Goal: Task Accomplishment & Management: Complete application form

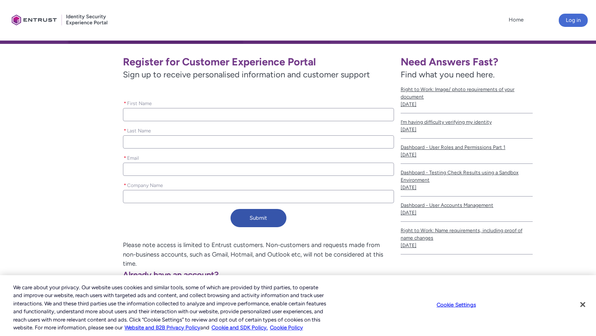
scroll to position [163, 0]
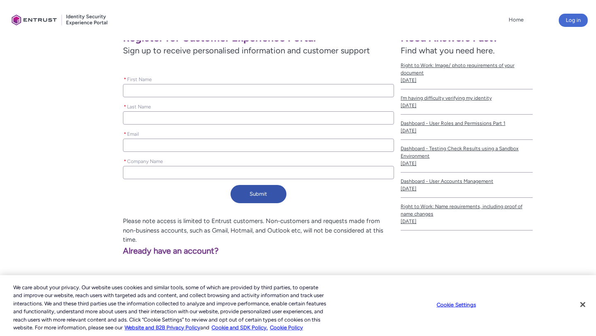
click at [231, 81] on div "* First Name" at bounding box center [258, 85] width 271 height 23
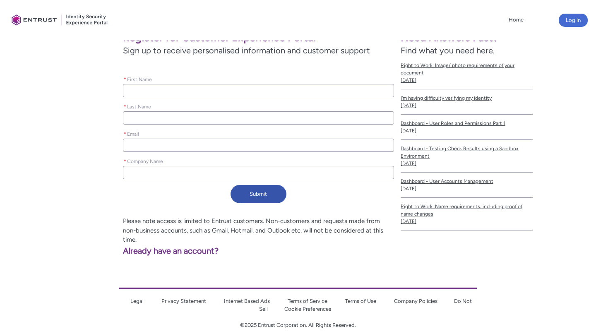
click at [231, 85] on input "* First Name" at bounding box center [258, 90] width 271 height 13
type lightning-primitive-input-simple "R"
type input "R"
type lightning-primitive-input-simple "Rn"
type input "Rn"
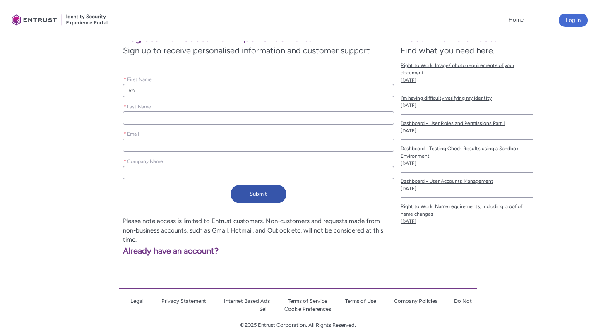
type lightning-primitive-input-simple "R"
type input "R"
type lightning-primitive-input-simple "Re"
type input "Re"
type lightning-primitive-input-simple "Ren"
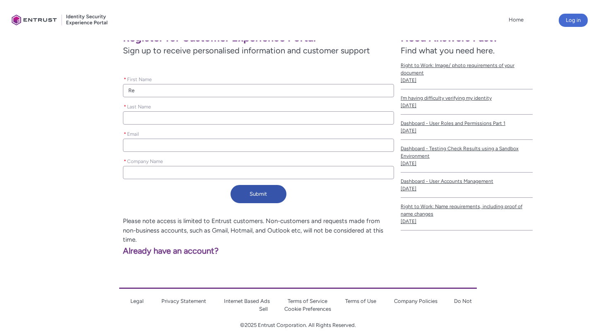
type input "Ren"
type lightning-primitive-input-simple "G"
type input "G"
type lightning-primitive-input-simple "Gi"
type input "Gi"
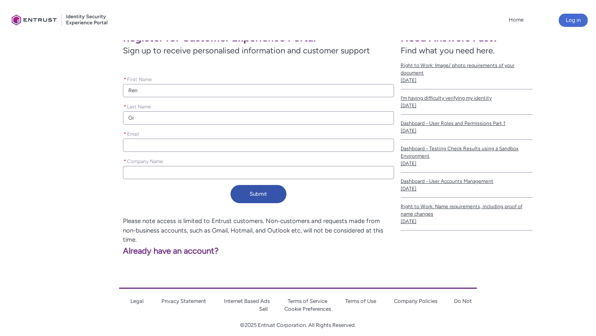
type lightning-primitive-input-simple "[PERSON_NAME]"
type input "[PERSON_NAME]"
type lightning-primitive-input-simple "[PERSON_NAME]"
type input "[PERSON_NAME]"
type lightning-primitive-input-simple "r"
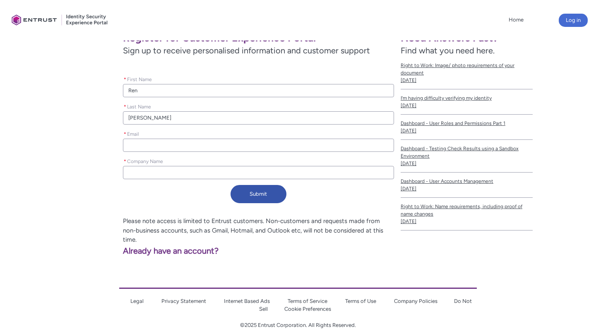
type input "r"
type lightning-primitive-input-simple "re"
type input "re"
type lightning-primitive-input-simple "ren"
type input "ren"
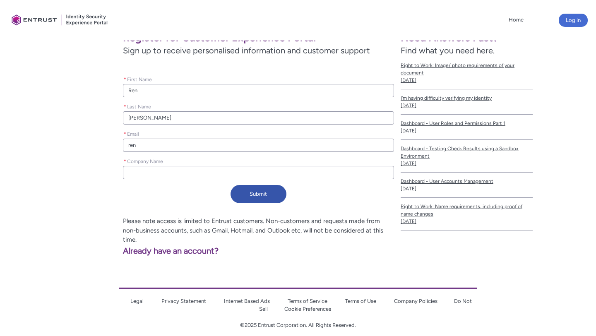
type lightning-primitive-input-simple "reng"
type input "reng"
type lightning-primitive-input-simple "rengi"
type input "rengi"
type lightning-primitive-input-simple "rengia"
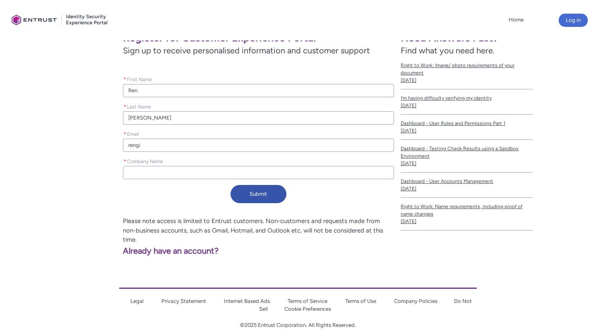
type input "rengia"
type lightning-primitive-input-simple "rengi"
type input "rengi"
type lightning-primitive-input-simple "reng"
type input "reng"
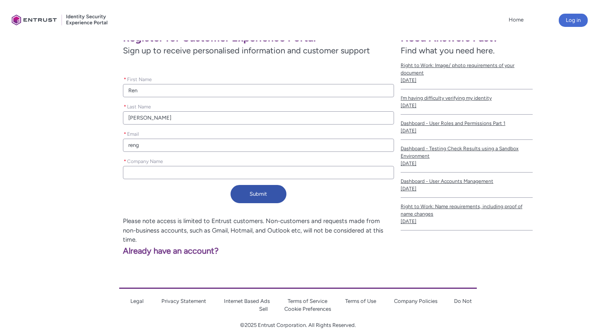
type lightning-primitive-input-simple "ren"
type input "ren"
type lightning-primitive-input-simple "renm"
type input "renm"
type lightning-primitive-input-simple "renmg"
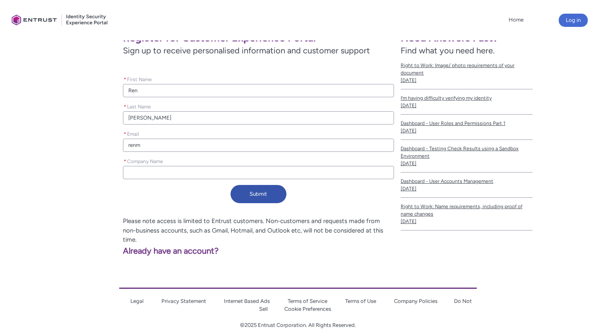
type input "renmg"
type lightning-primitive-input-simple "renmgi"
type input "renmgi"
type lightning-primitive-input-simple "renmgia"
type input "renmgia"
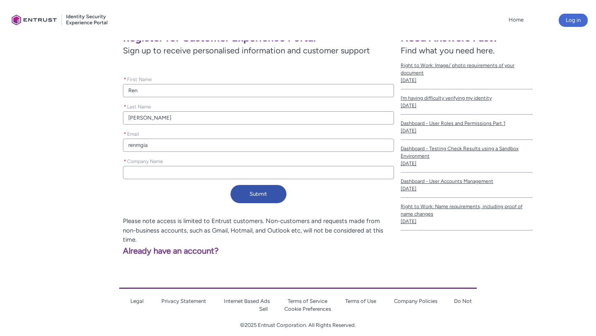
type lightning-primitive-input-simple "renmgian"
type input "renmgian"
type lightning-primitive-input-simple "renmgian@"
type input "renmgian@"
type lightning-primitive-input-simple "renmgian@g"
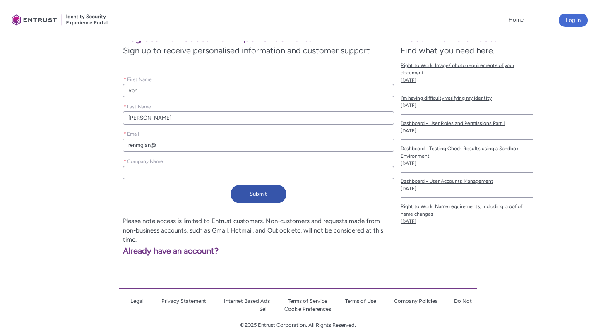
type input "renmgian@g"
type lightning-primitive-input-simple "renmgian@gm"
type input "renmgian@gm"
type lightning-primitive-input-simple "renmgian@gma"
type input "renmgian@gma"
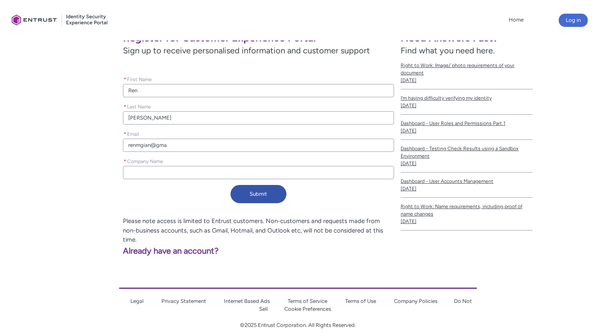
type lightning-primitive-input-simple "renmgian@gmai"
type input "renmgian@gmai"
type lightning-primitive-input-simple "[EMAIL_ADDRESS]"
type input "[EMAIL_ADDRESS]"
type lightning-primitive-input-simple "[EMAIL_ADDRESS]."
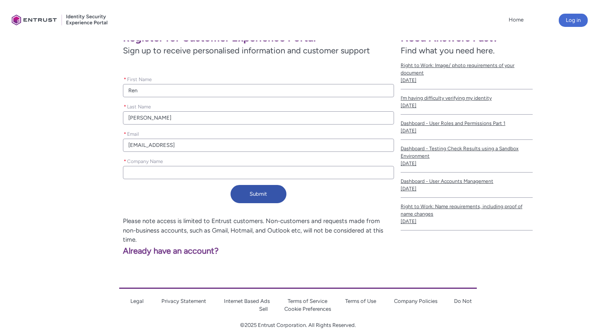
type input "[EMAIL_ADDRESS]."
type lightning-primitive-input-simple "renmgian@gmail.c"
type input "renmgian@gmail.c"
type lightning-primitive-input-simple "[EMAIL_ADDRESS][DOMAIN_NAME]"
type input "[EMAIL_ADDRESS][DOMAIN_NAME]"
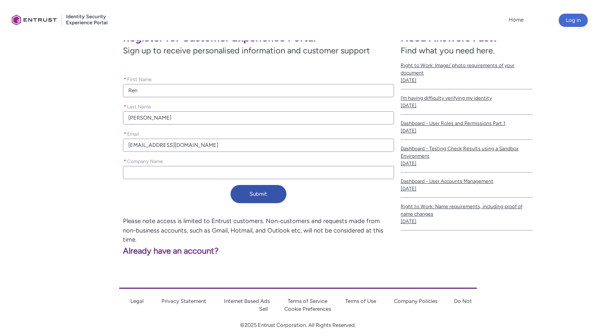
type lightning-primitive-input-simple "[EMAIL_ADDRESS][DOMAIN_NAME]"
type input "[EMAIL_ADDRESS][DOMAIN_NAME]"
type lightning-primitive-input-simple "P"
type input "P"
type lightning-primitive-input-simple "Pr"
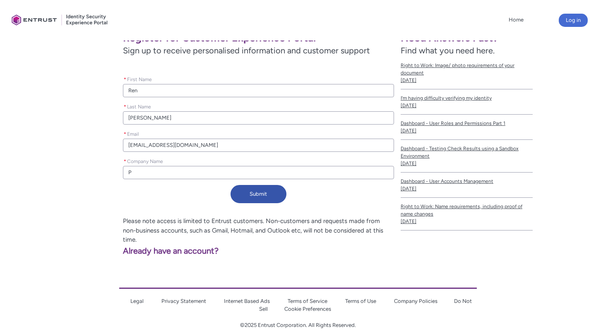
type input "Pr"
type lightning-primitive-input-simple "Pro"
type input "Pro"
type lightning-primitive-input-simple "Prop"
type input "Prop"
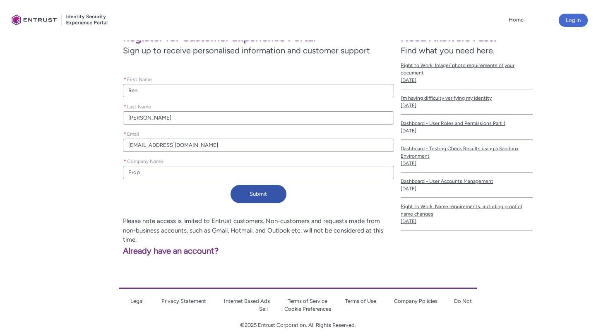
type lightning-primitive-input-simple "Propo"
type input "Propo"
type lightning-primitive-input-simple "Propoa"
type input "Propoa"
type lightning-primitive-input-simple "Propo"
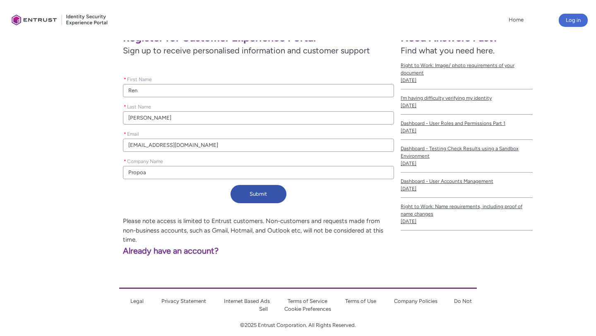
type input "Propo"
type lightning-primitive-input-simple "Prop"
type input "Prop"
type lightning-primitive-input-simple "Propi"
type input "Propi"
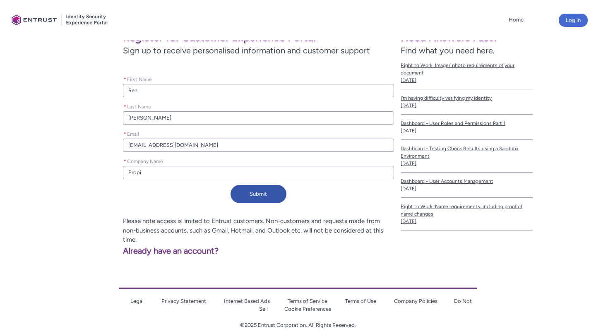
type lightning-primitive-input-simple "Propia"
type input "Propia"
click at [250, 196] on button "Submit" at bounding box center [259, 194] width 56 height 18
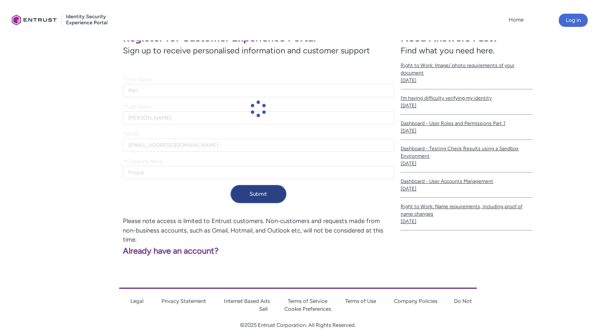
scroll to position [146, 0]
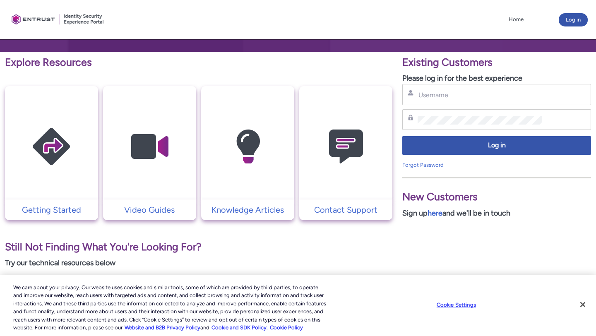
scroll to position [142, 0]
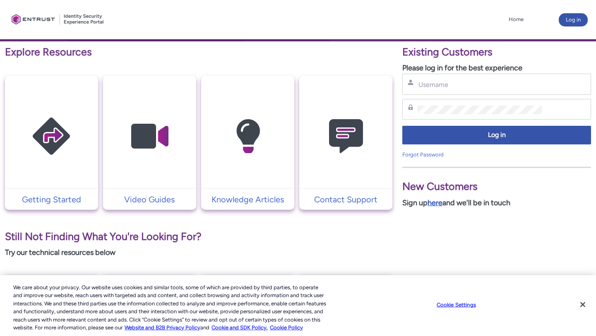
click at [437, 205] on link "here" at bounding box center [435, 202] width 15 height 9
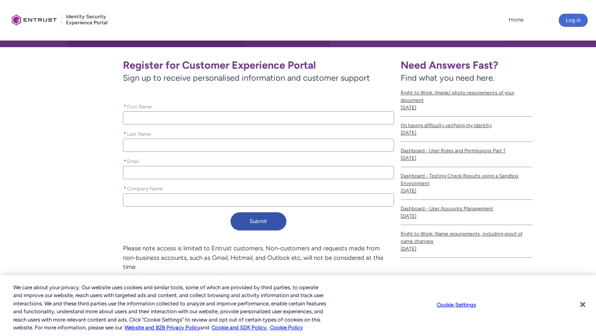
scroll to position [136, 0]
